Goal: Information Seeking & Learning: Check status

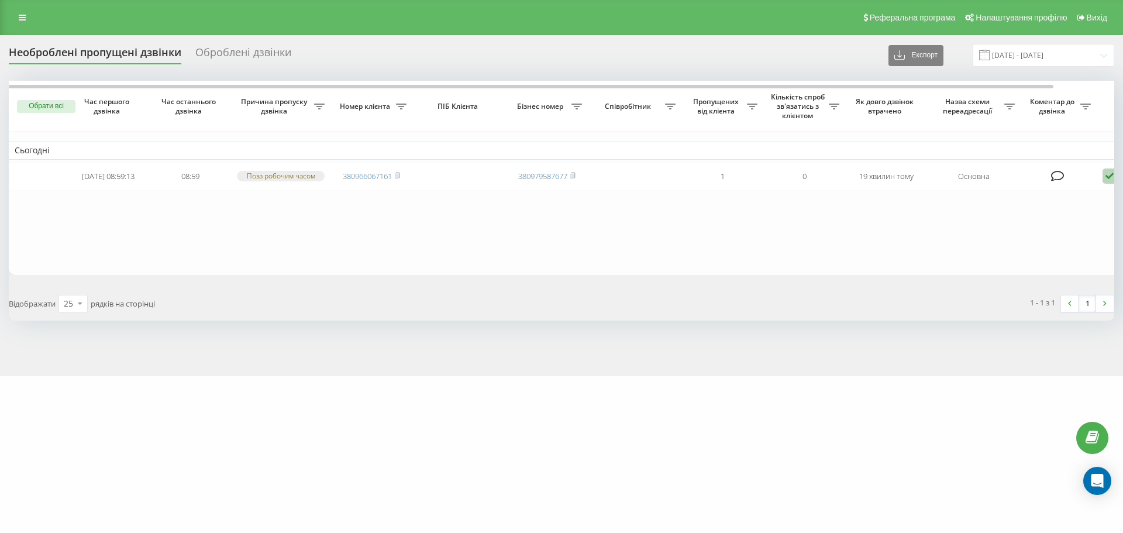
click at [975, 101] on span "Назва схеми переадресації" at bounding box center [968, 106] width 71 height 18
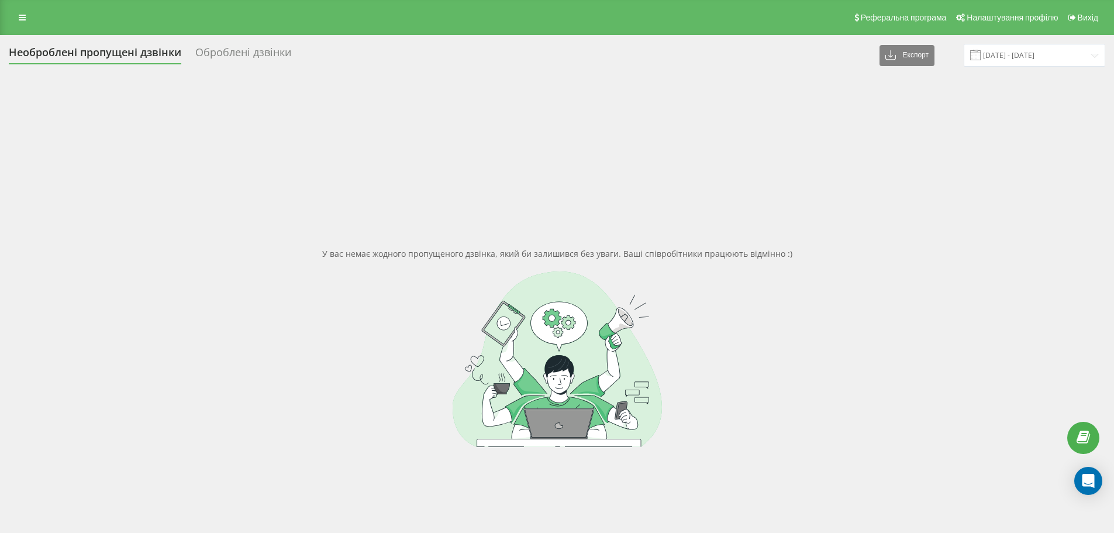
drag, startPoint x: 36, startPoint y: 166, endPoint x: 95, endPoint y: 36, distance: 142.1
click at [39, 158] on div "У вас немає жодного пропущеного дзвінка, який би залишився без уваги. Ваші спів…" at bounding box center [557, 347] width 1097 height 533
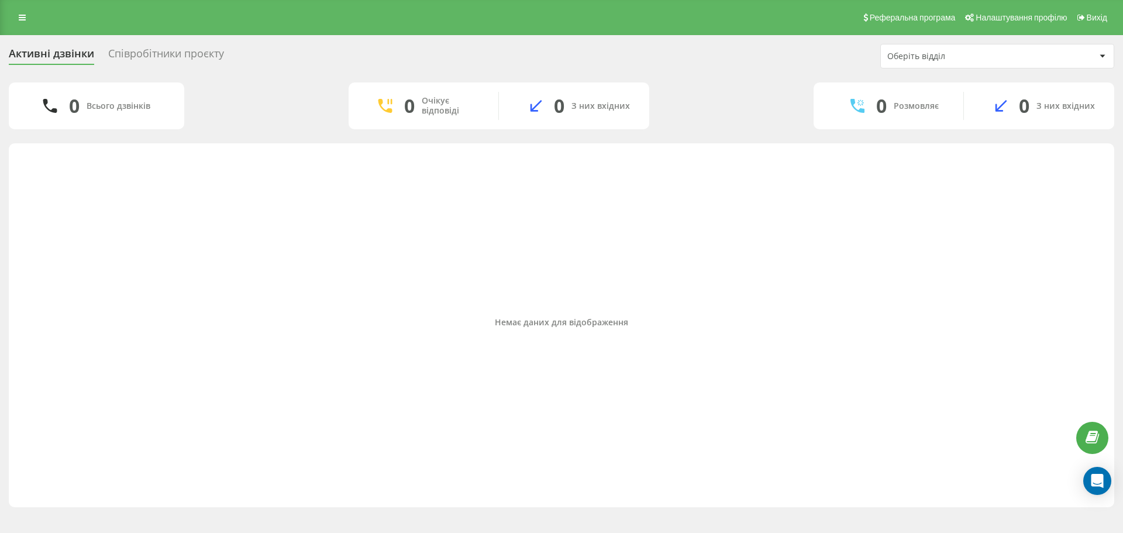
click at [434, 364] on div "Немає даних для відображення" at bounding box center [561, 322] width 1087 height 346
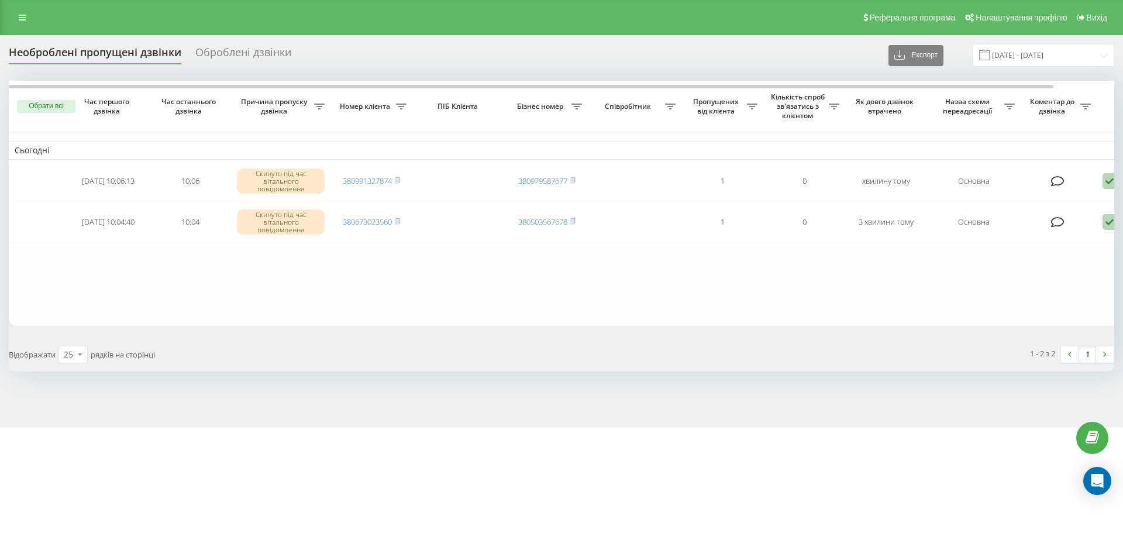
click at [391, 20] on div "Реферальна програма Налаштування профілю Вихід" at bounding box center [561, 17] width 1123 height 35
click at [386, 19] on div "Реферальна програма Налаштування профілю Вихід" at bounding box center [561, 17] width 1123 height 35
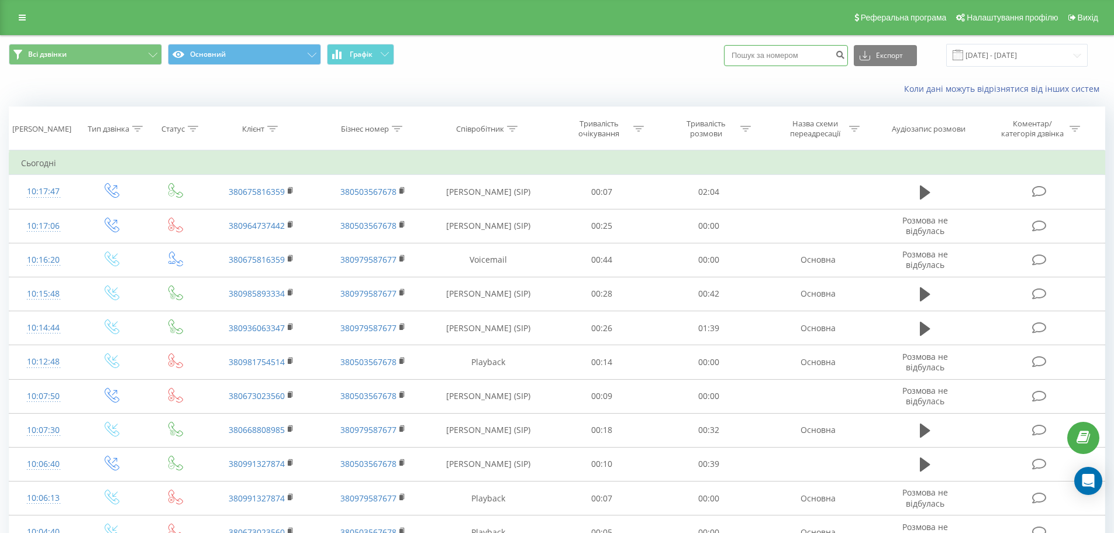
click at [793, 57] on input at bounding box center [786, 55] width 124 height 21
drag, startPoint x: 793, startPoint y: 57, endPoint x: 756, endPoint y: 57, distance: 36.9
click at [756, 57] on input at bounding box center [786, 55] width 124 height 21
paste input "380676736796"
type input "380676736796"
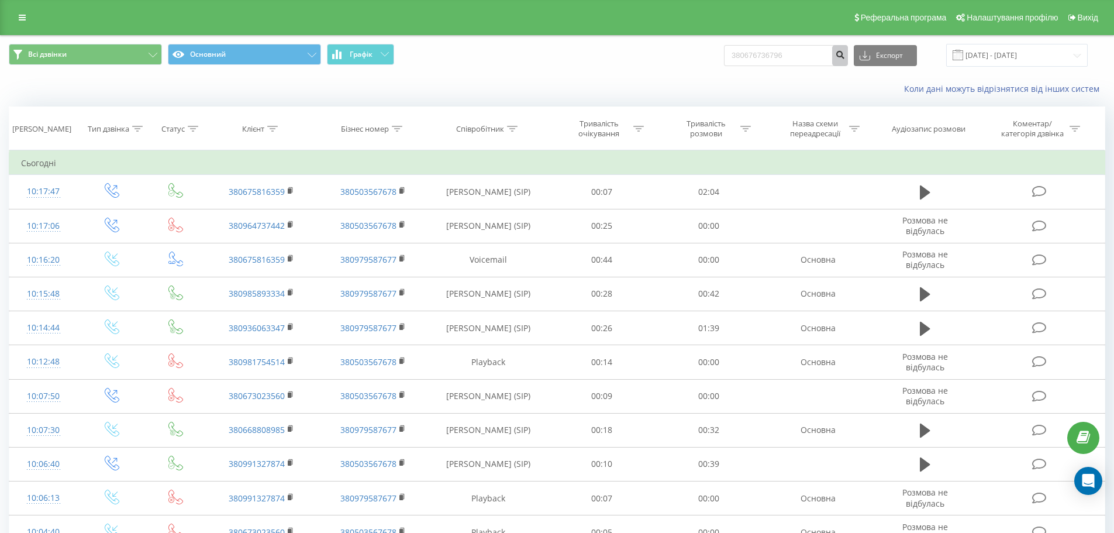
click at [845, 56] on icon "submit" at bounding box center [840, 53] width 10 height 7
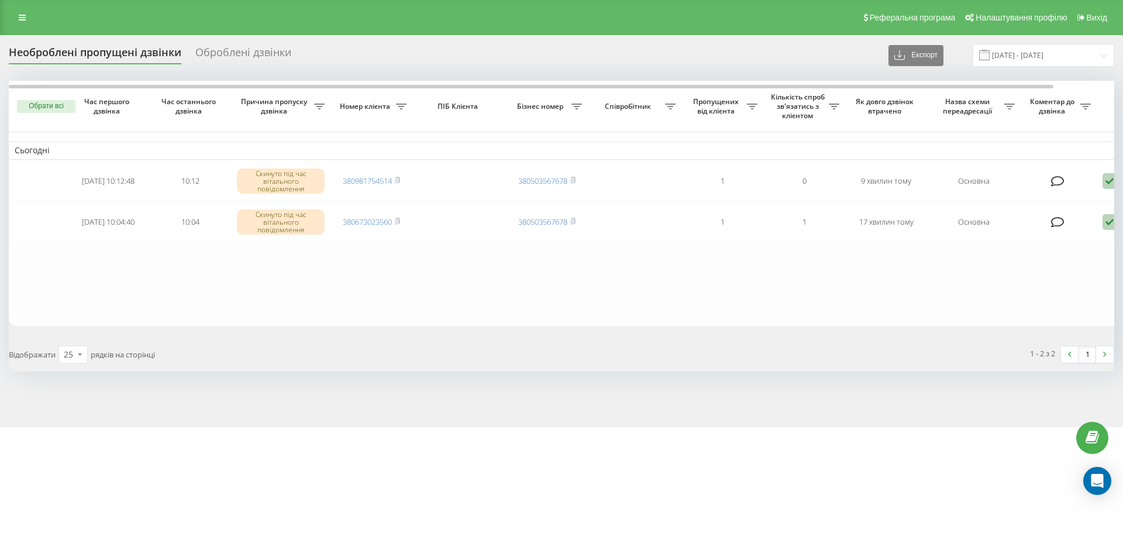
click at [608, 485] on div "goriachev.centrlviv Проекти goriachev.centrlviv Дашборд Центр звернень Журнал д…" at bounding box center [561, 266] width 1123 height 533
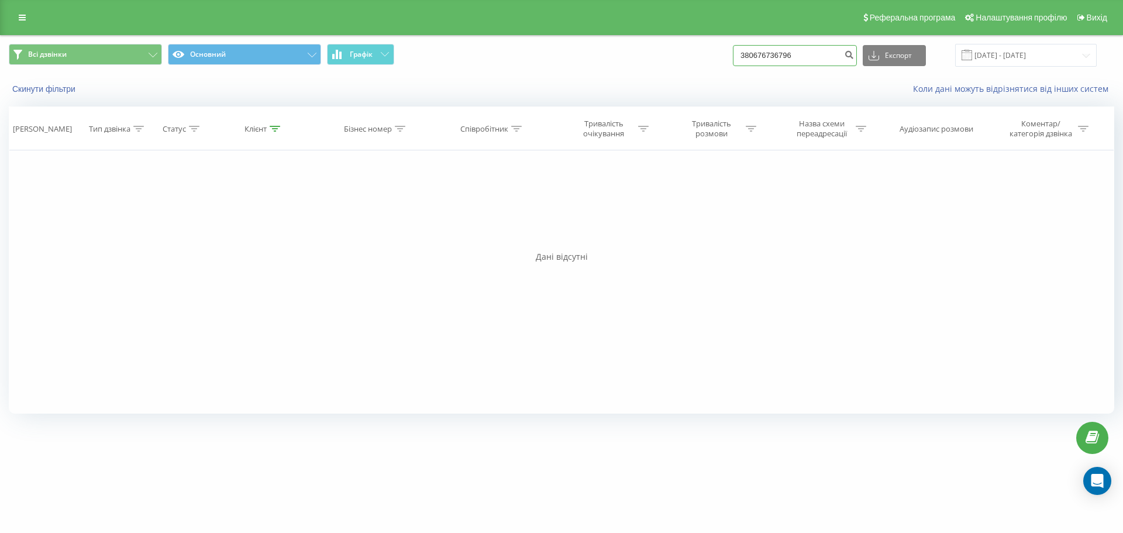
click at [763, 56] on input "380676736796" at bounding box center [795, 55] width 124 height 21
click at [762, 56] on input "380676736796" at bounding box center [795, 55] width 124 height 21
type input "0676736796"
drag, startPoint x: 864, startPoint y: 57, endPoint x: 844, endPoint y: 115, distance: 61.8
click at [857, 58] on button "submit" at bounding box center [849, 55] width 16 height 21
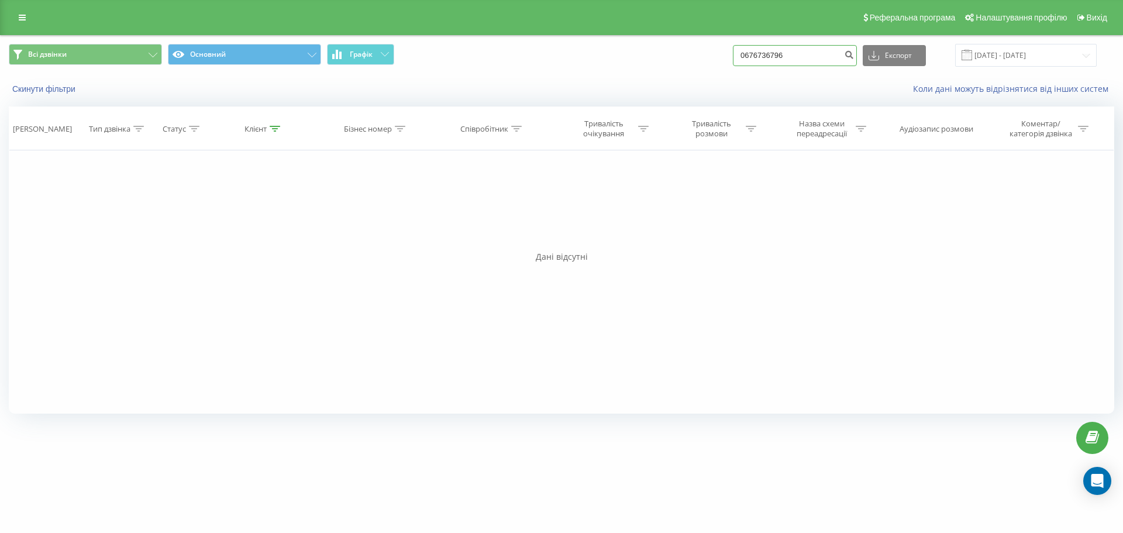
drag, startPoint x: 839, startPoint y: 63, endPoint x: 632, endPoint y: 66, distance: 207.1
click at [633, 66] on div "Всі дзвінки Основний Графік 0676736796 Експорт .csv .xls .xlsx 19.06.2025 - 19.…" at bounding box center [562, 55] width 1106 height 23
click at [25, 26] on div "Реферальна програма Налаштування профілю Вихід" at bounding box center [561, 17] width 1123 height 35
click at [26, 21] on link at bounding box center [22, 17] width 21 height 16
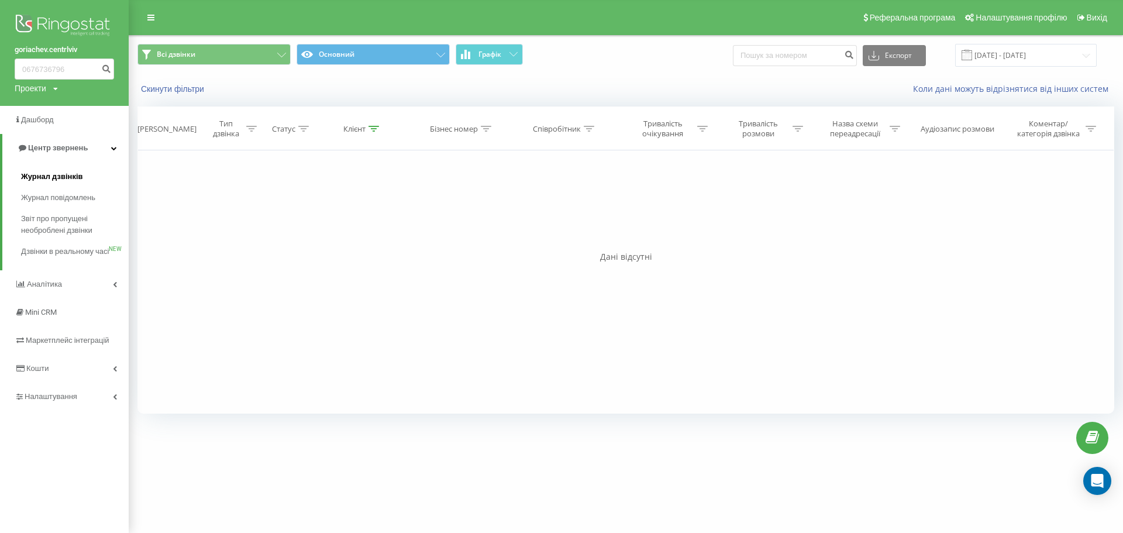
click at [58, 177] on span "Журнал дзвінків" at bounding box center [52, 177] width 62 height 12
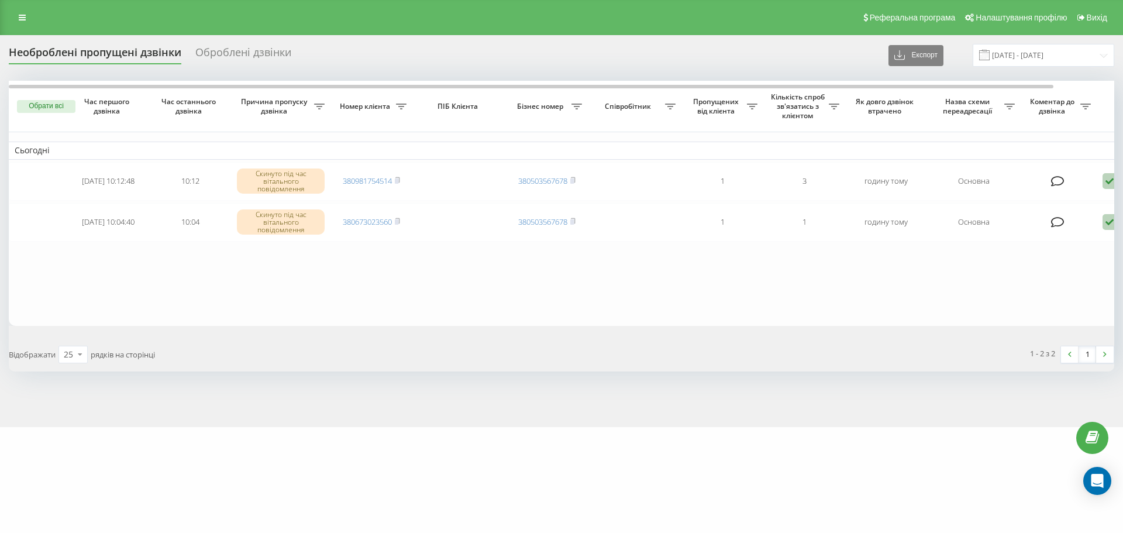
click at [629, 479] on div "goriachev.centrlviv Проекти goriachev.centrlviv Дашборд Центр звернень Журнал д…" at bounding box center [561, 266] width 1123 height 533
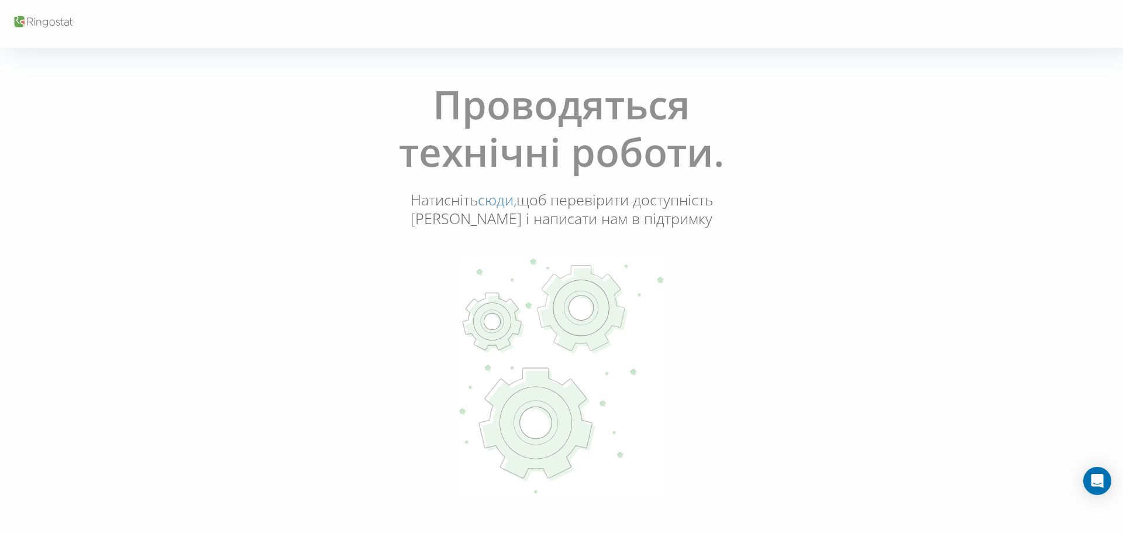
click at [505, 205] on link "сюди," at bounding box center [497, 200] width 39 height 20
drag, startPoint x: 0, startPoint y: 259, endPoint x: 53, endPoint y: 254, distance: 53.4
click at [0, 259] on div "Проводяться технічні роботи. Натисніть сюди, щоб перевірити доступність Ringost…" at bounding box center [561, 289] width 1123 height 440
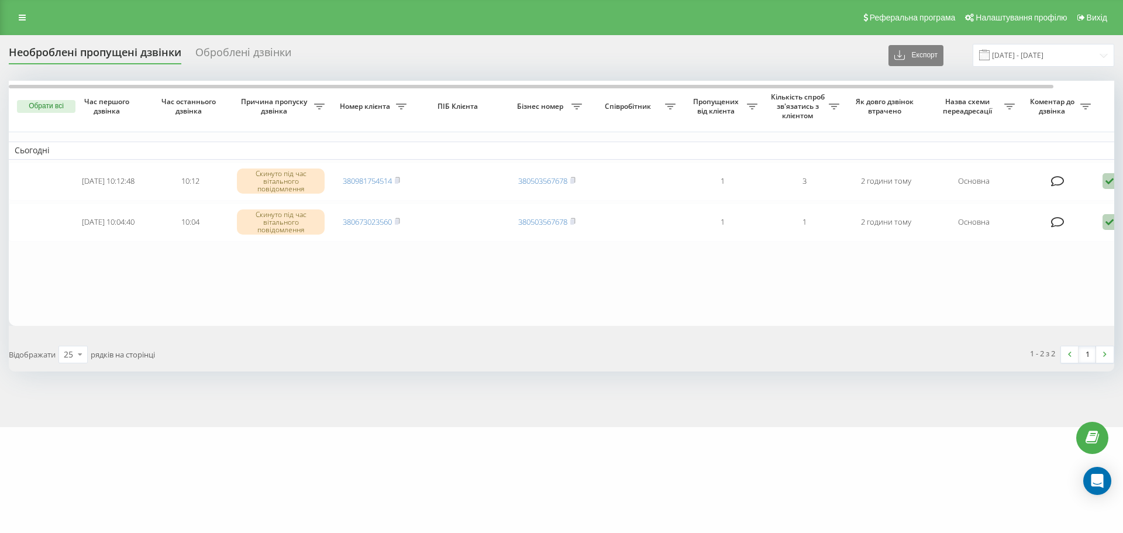
click at [573, 480] on div "goriachev.centrlviv Проекти goriachev.centrlviv Дашборд Центр звернень Журнал д…" at bounding box center [561, 266] width 1123 height 533
